Goal: Transaction & Acquisition: Purchase product/service

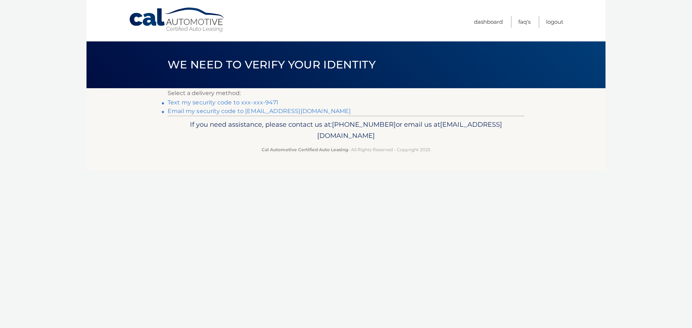
click at [251, 102] on link "Text my security code to xxx-xxx-9471" at bounding box center [223, 102] width 111 height 7
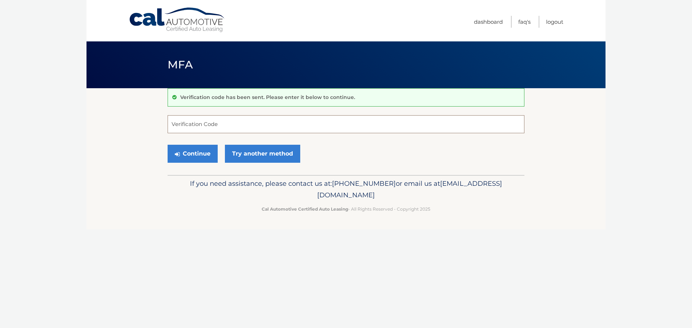
click at [194, 122] on input "Verification Code" at bounding box center [346, 124] width 357 height 18
type input "965440"
click at [168, 145] on button "Continue" at bounding box center [193, 154] width 50 height 18
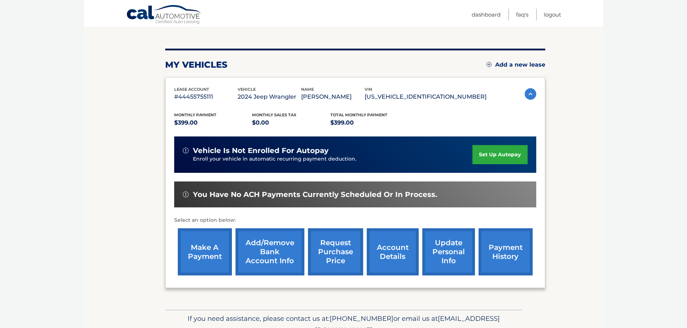
scroll to position [108, 0]
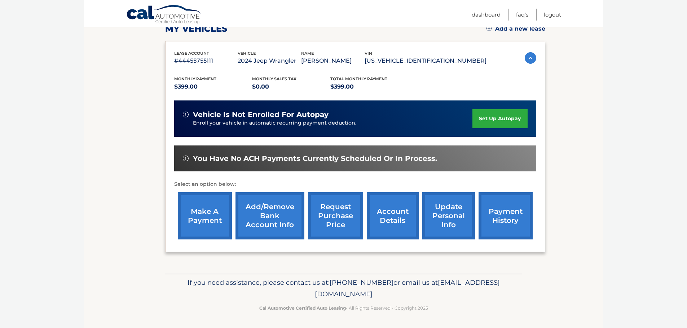
click at [198, 212] on link "make a payment" at bounding box center [205, 216] width 54 height 47
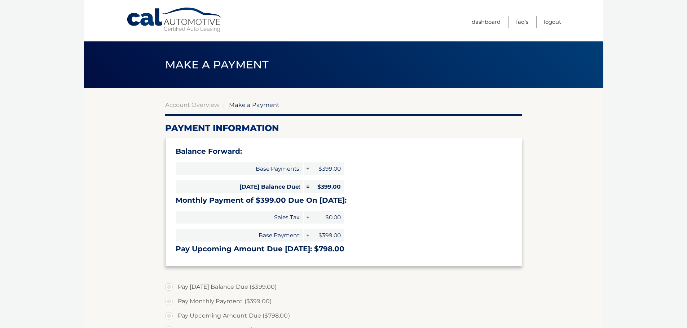
select select "NjM3ODg3M2YtMjBiZi00Mzk3LWJlYmYtMWUxZTIwOTNkNDNl"
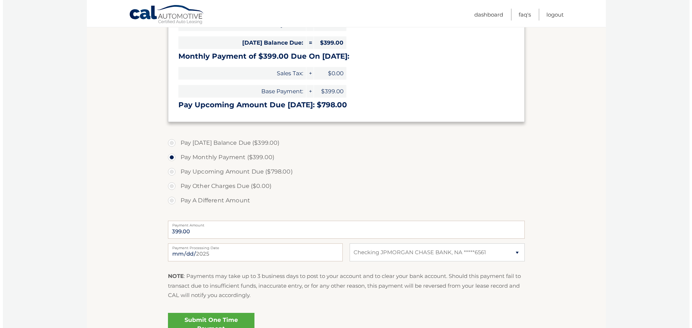
scroll to position [180, 0]
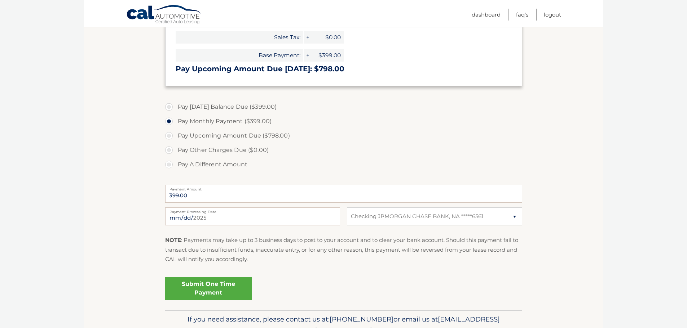
click at [216, 287] on link "Submit One Time Payment" at bounding box center [208, 288] width 87 height 23
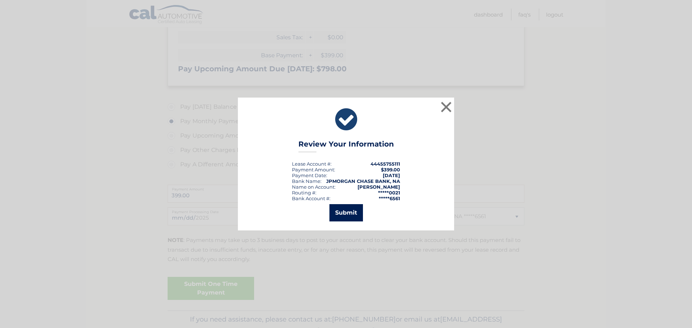
click at [349, 209] on button "Submit" at bounding box center [346, 212] width 34 height 17
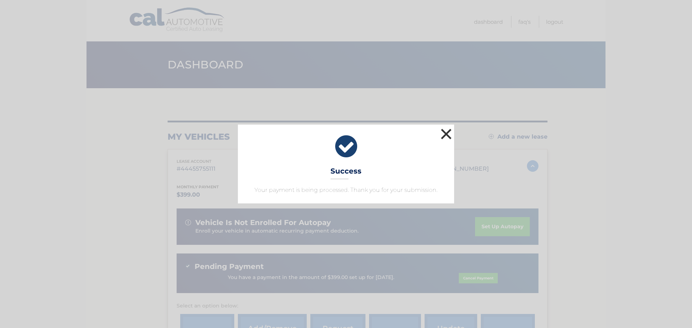
click at [447, 132] on button "×" at bounding box center [446, 134] width 14 height 14
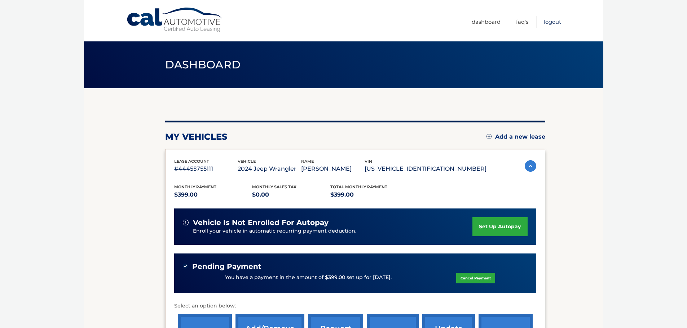
click at [558, 21] on link "Logout" at bounding box center [552, 22] width 17 height 12
